Goal: Information Seeking & Learning: Understand process/instructions

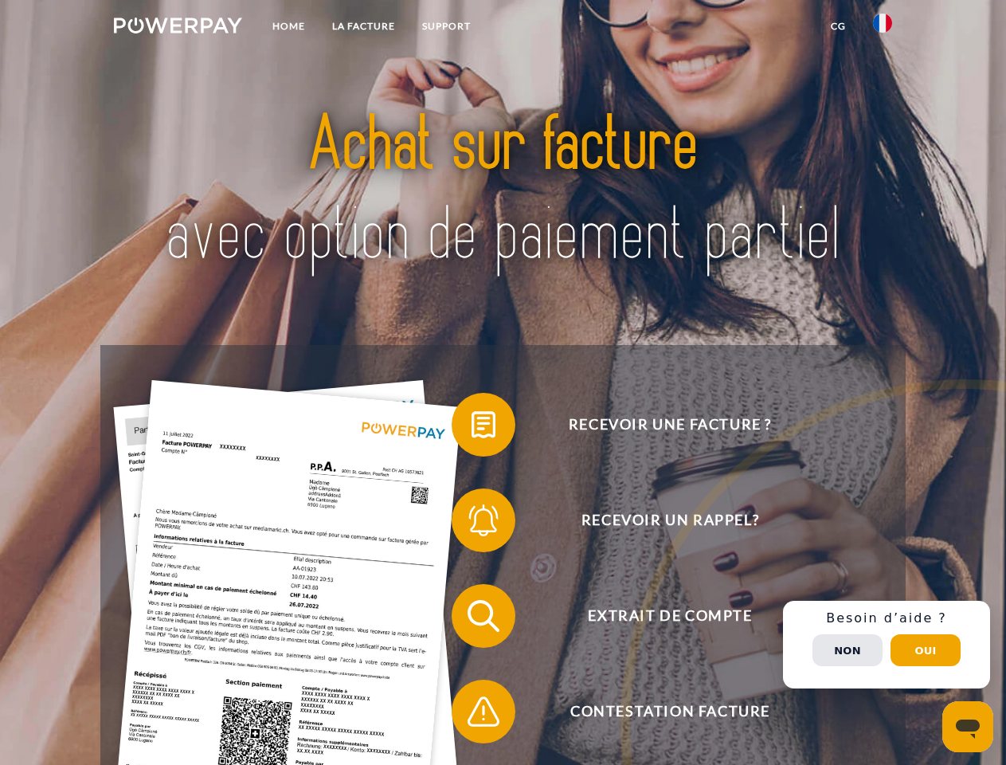
click at [178, 28] on img at bounding box center [178, 26] width 128 height 16
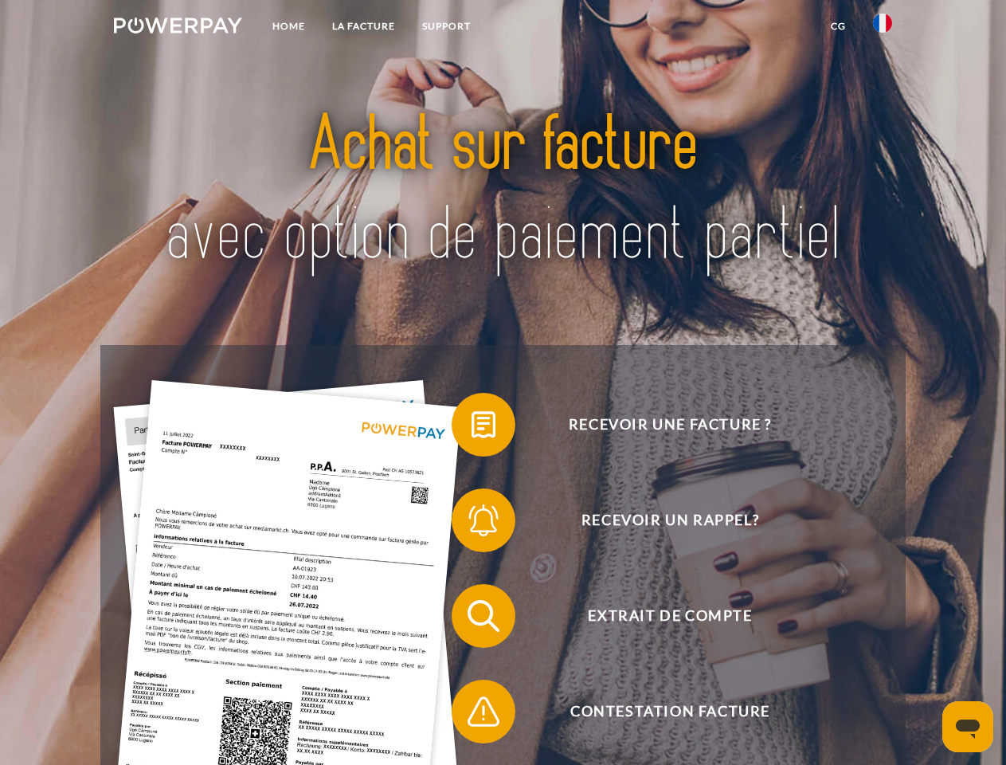
click at [883, 28] on img at bounding box center [882, 23] width 19 height 19
click at [838, 26] on link "CG" at bounding box center [838, 26] width 42 height 29
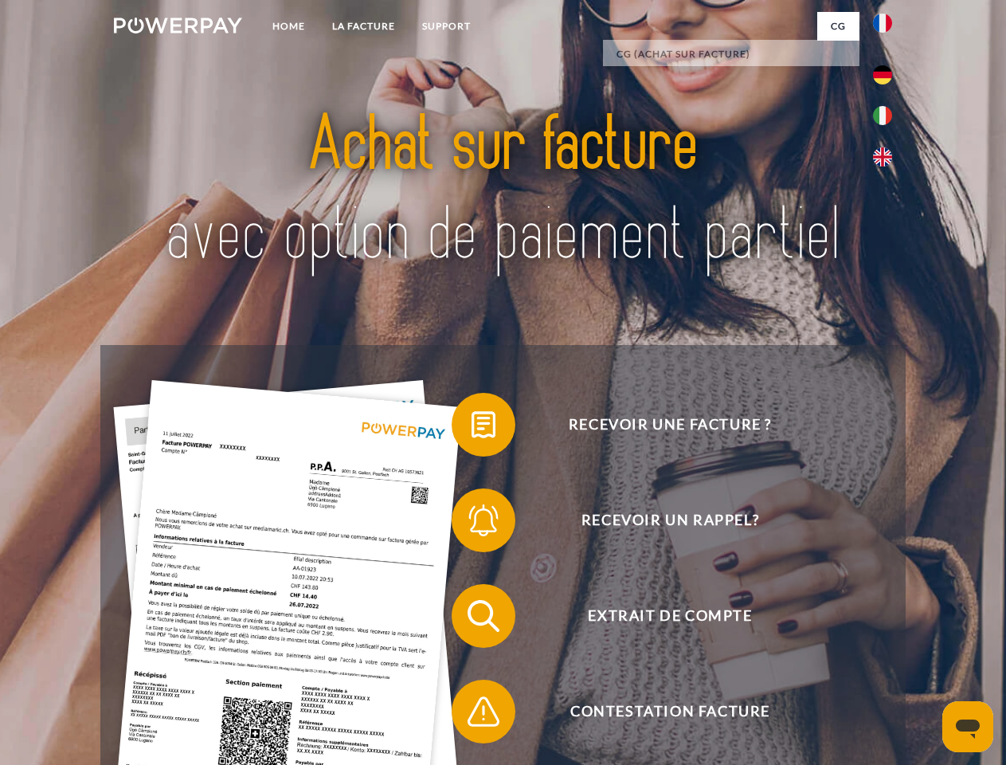
click at [472, 428] on span at bounding box center [460, 425] width 80 height 80
click at [472, 523] on span at bounding box center [460, 520] width 80 height 80
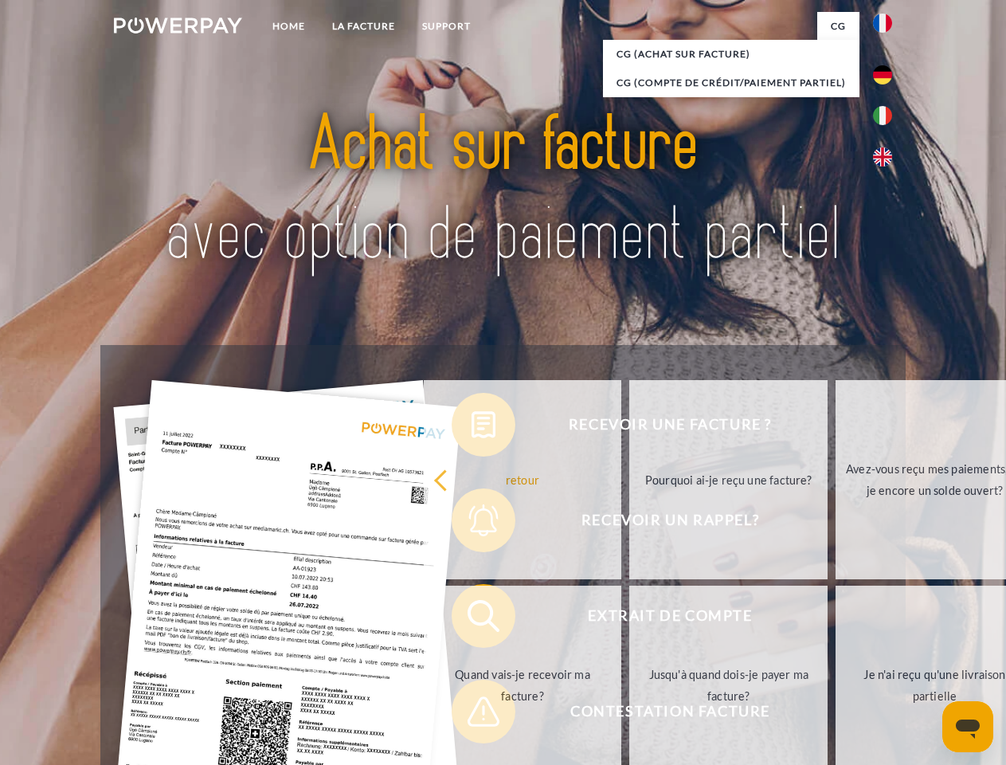
click at [629, 619] on link "Jusqu'à quand dois-je payer ma facture?" at bounding box center [728, 685] width 198 height 199
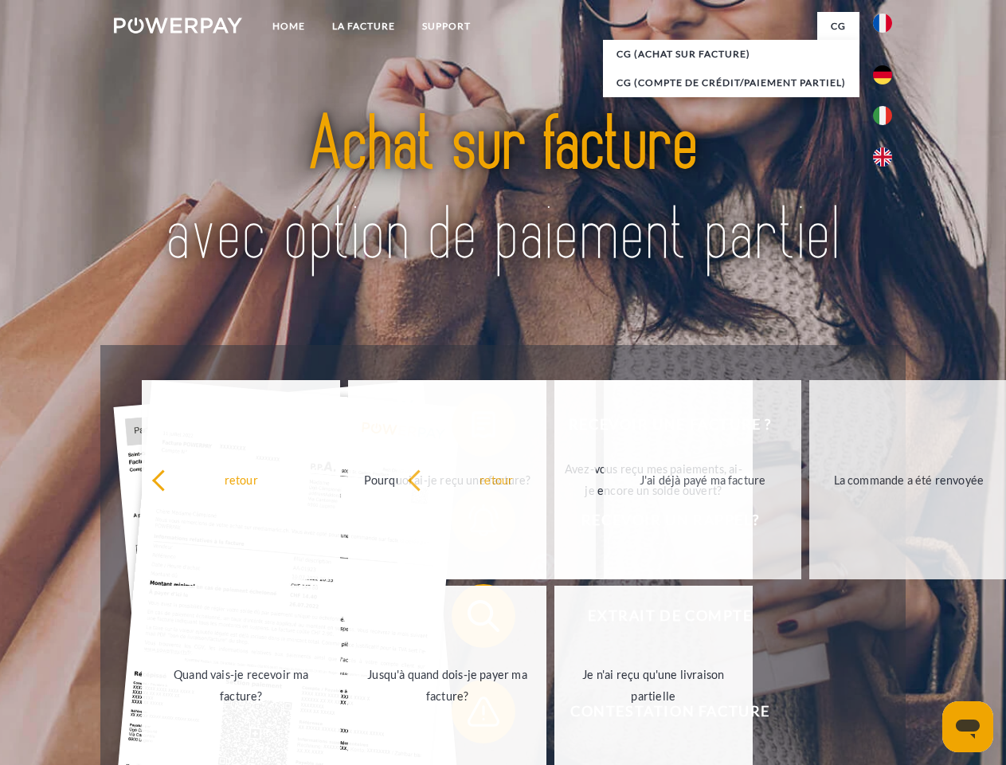
click at [472, 715] on span at bounding box center [460, 712] width 80 height 80
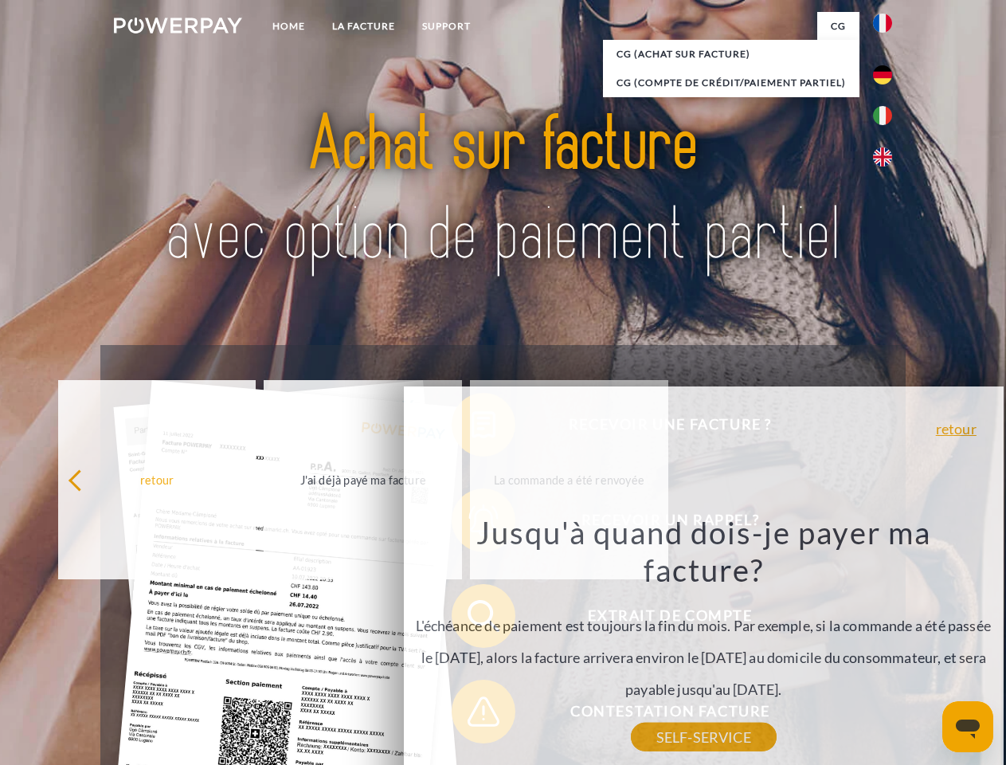
click at [887, 645] on div "Recevoir une facture ? Recevoir un rappel? Extrait de compte retour" at bounding box center [502, 663] width 805 height 637
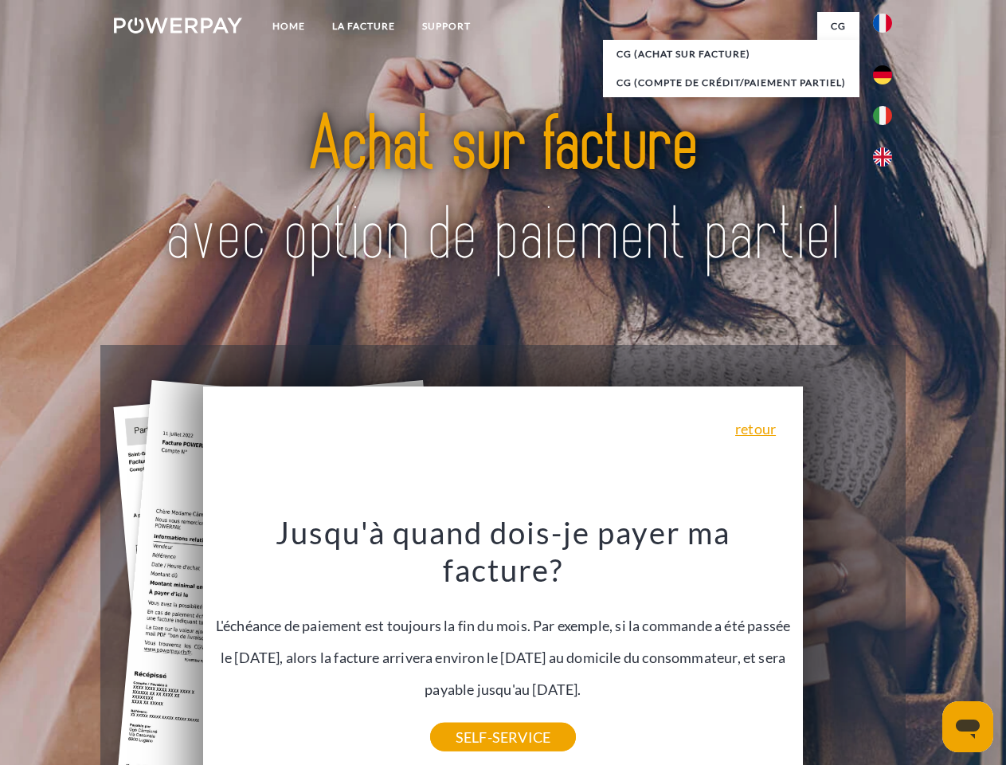
click at [848, 648] on span "Extrait de compte" at bounding box center [670, 616] width 390 height 64
click at [926, 650] on header "Home LA FACTURE Support" at bounding box center [503, 550] width 1006 height 1100
